Goal: Task Accomplishment & Management: Manage account settings

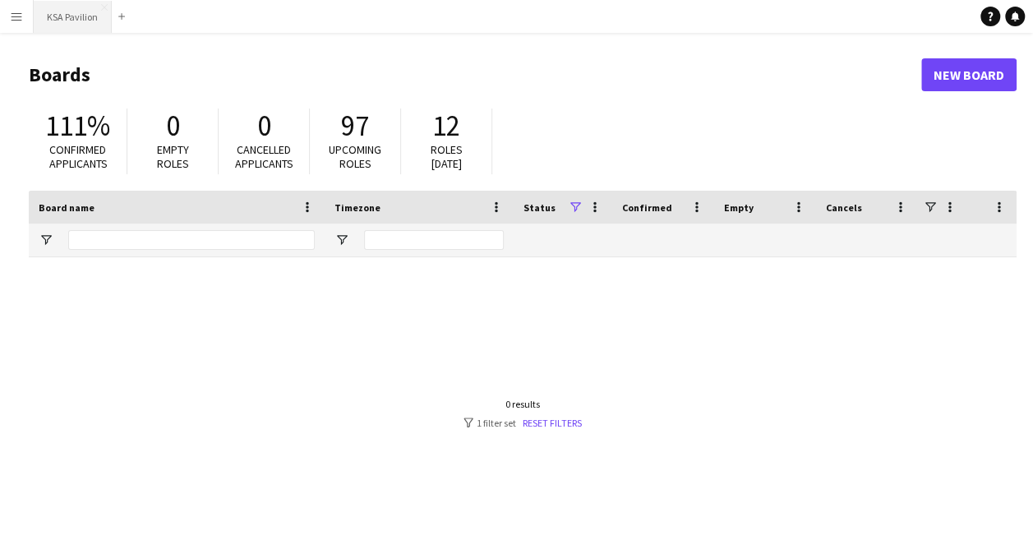
click at [66, 1] on button "KSA Pavilion Close" at bounding box center [73, 17] width 78 height 32
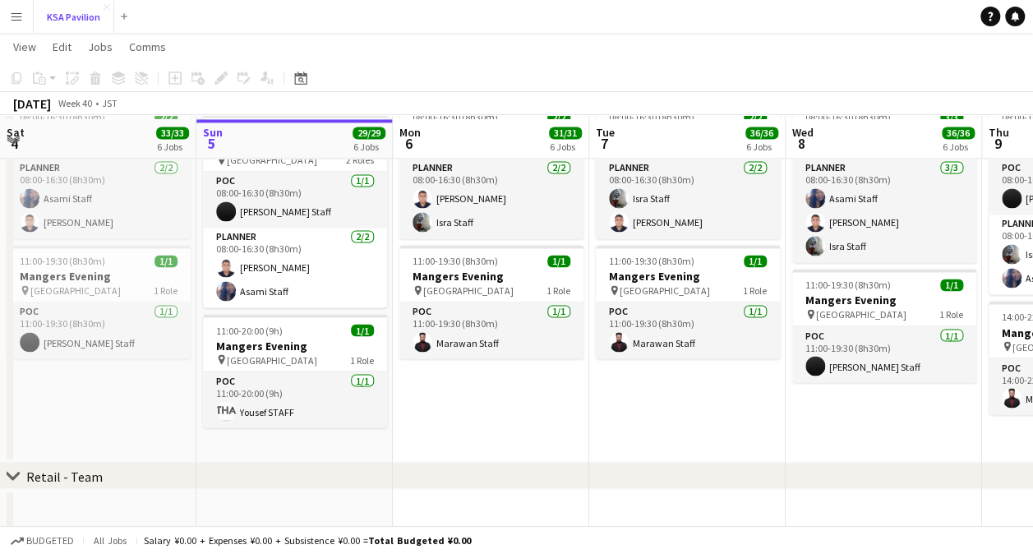
scroll to position [1289, 0]
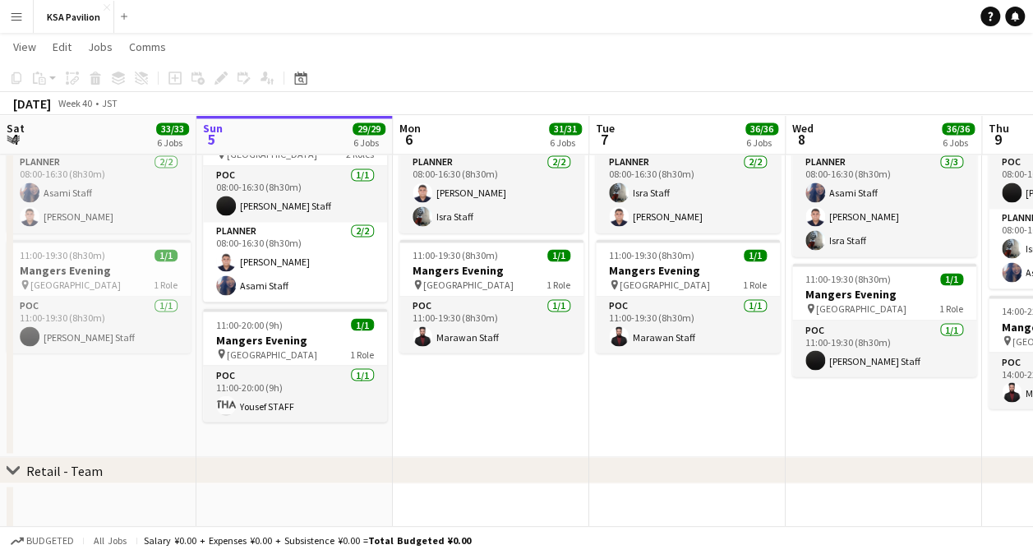
click at [449, 523] on app-date-cell at bounding box center [491, 507] width 196 height 49
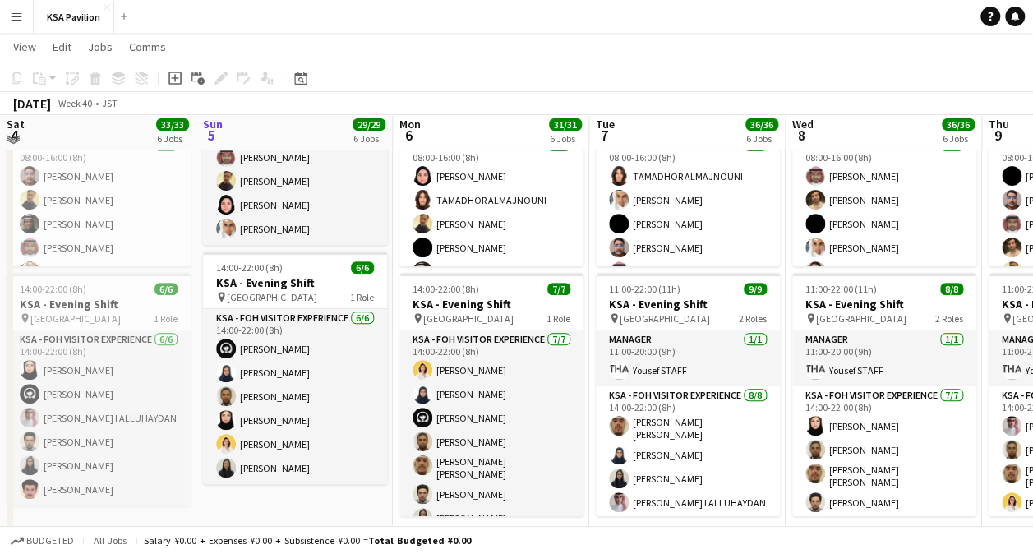
scroll to position [206, 0]
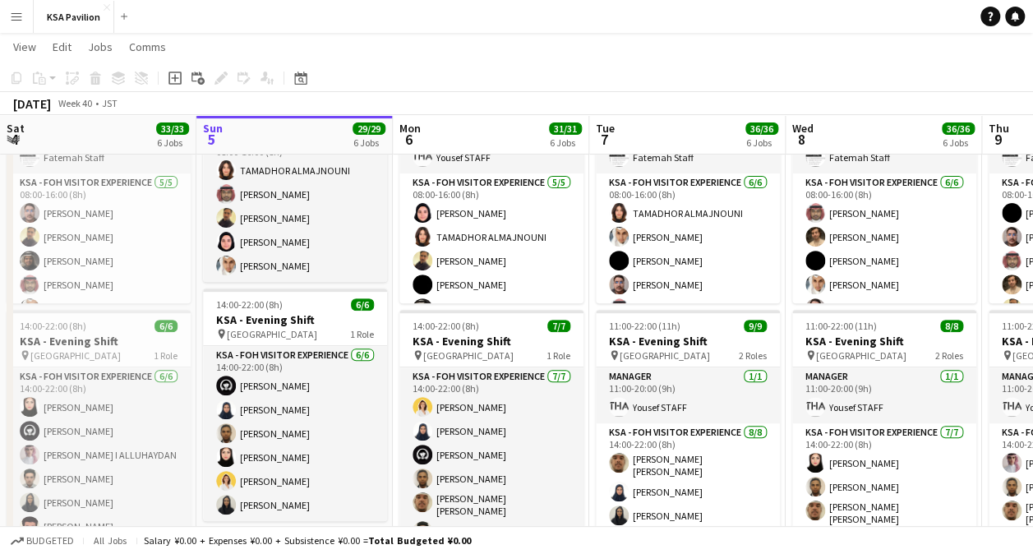
drag, startPoint x: 378, startPoint y: 505, endPoint x: 269, endPoint y: 296, distance: 235.7
click at [378, 505] on app-card-role "KSA - FOH Visitor Experience [DATE] 14:00-22:00 (8h) [PERSON_NAME] [PERSON_NAME…" at bounding box center [295, 433] width 184 height 175
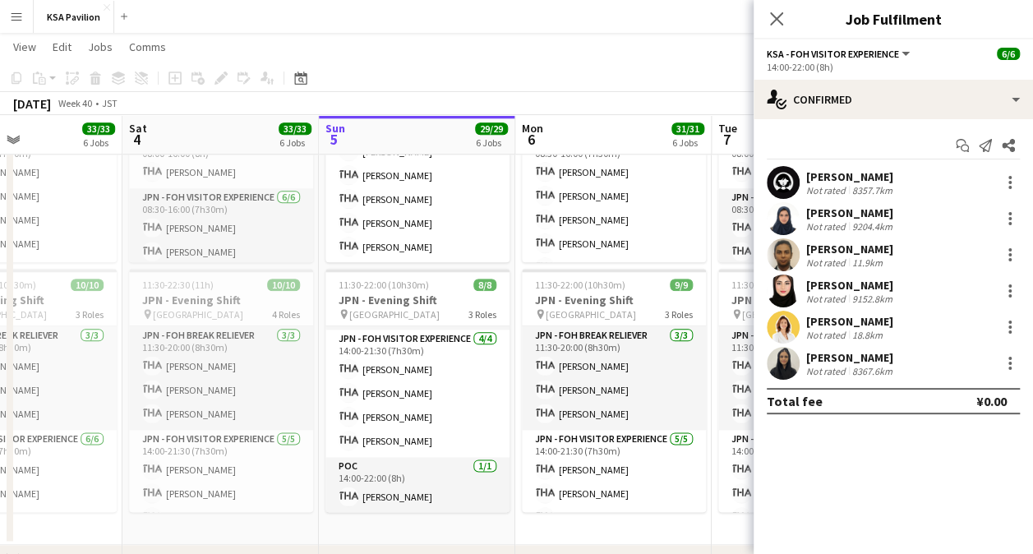
scroll to position [0, 466]
click at [457, 521] on app-date-cell "In progress 08:00-16:00 (8h) 6/6 JPN - Morning Shift pin [GEOGRAPHIC_DATA] 2 Ro…" at bounding box center [418, 278] width 196 height 533
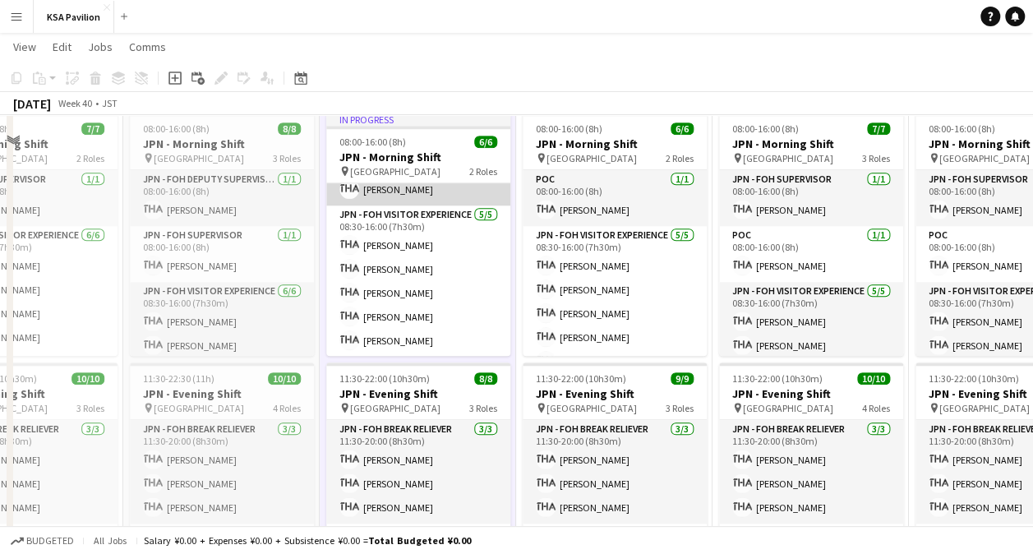
scroll to position [723, 0]
